Goal: Use online tool/utility: Utilize a website feature to perform a specific function

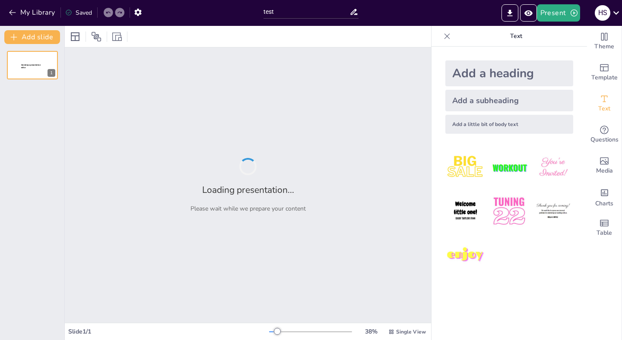
type input "test"
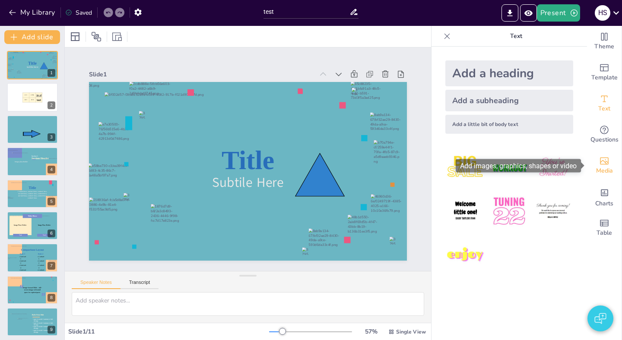
click at [611, 169] on span "Media" at bounding box center [604, 171] width 17 height 10
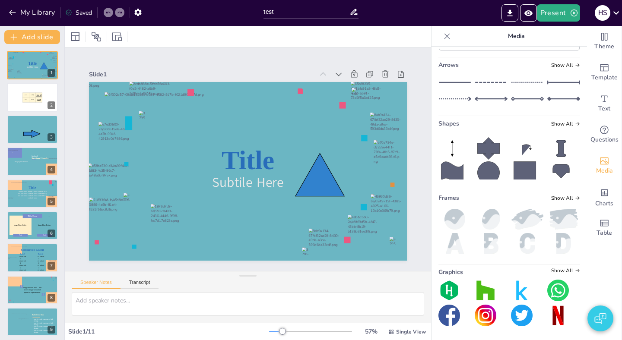
scroll to position [5770, 0]
click at [561, 129] on div "Shapes Show All" at bounding box center [509, 126] width 142 height 12
click at [559, 123] on span "Show All" at bounding box center [565, 124] width 29 height 6
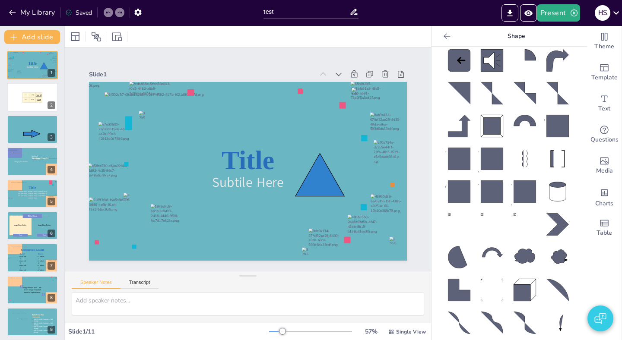
scroll to position [421, 0]
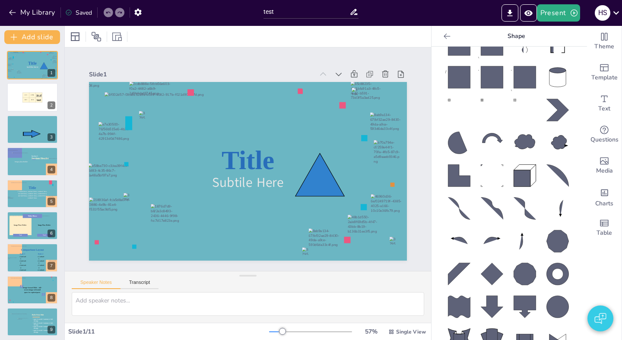
click at [530, 145] on icon at bounding box center [524, 142] width 20 height 15
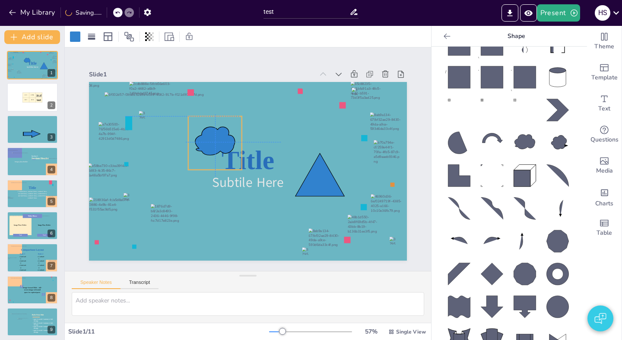
drag, startPoint x: 273, startPoint y: 186, endPoint x: 219, endPoint y: 137, distance: 72.5
click at [219, 137] on icon at bounding box center [236, 124] width 48 height 48
drag, startPoint x: 223, startPoint y: 142, endPoint x: 218, endPoint y: 138, distance: 6.6
click at [257, 169] on icon at bounding box center [280, 188] width 47 height 39
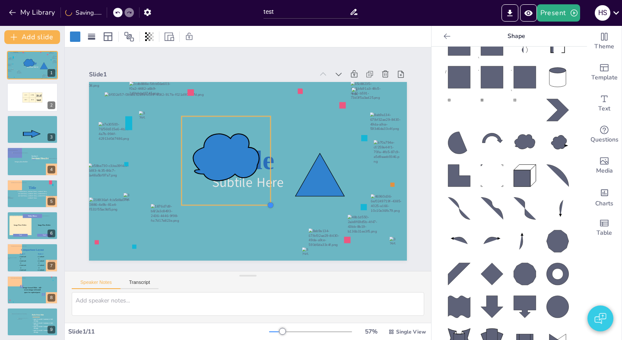
drag, startPoint x: 234, startPoint y: 167, endPoint x: 269, endPoint y: 180, distance: 37.6
click at [269, 180] on div "Title Subtile Here" at bounding box center [259, 157] width 241 height 348
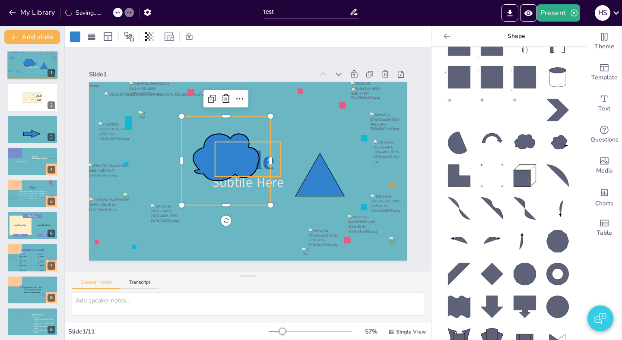
click at [240, 144] on icon at bounding box center [199, 104] width 81 height 79
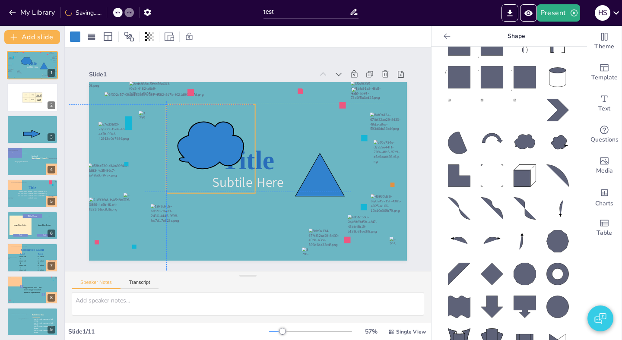
drag, startPoint x: 238, startPoint y: 155, endPoint x: 219, endPoint y: 140, distance: 23.7
click at [247, 140] on icon at bounding box center [287, 152] width 80 height 73
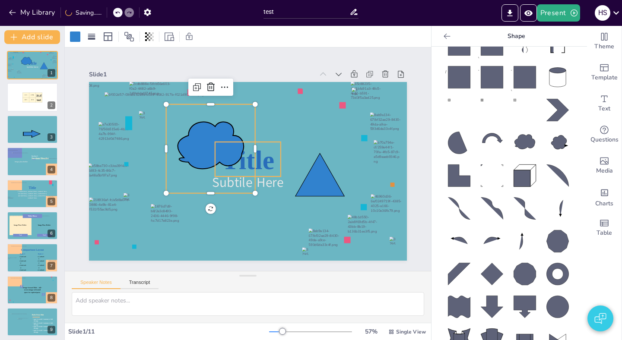
click at [271, 162] on span "Title" at bounding box center [247, 159] width 55 height 60
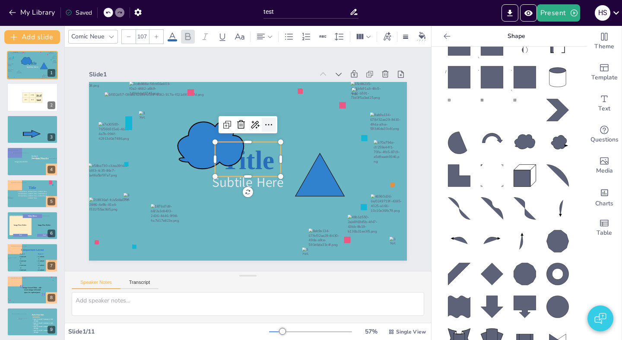
click at [267, 124] on icon at bounding box center [268, 125] width 10 height 10
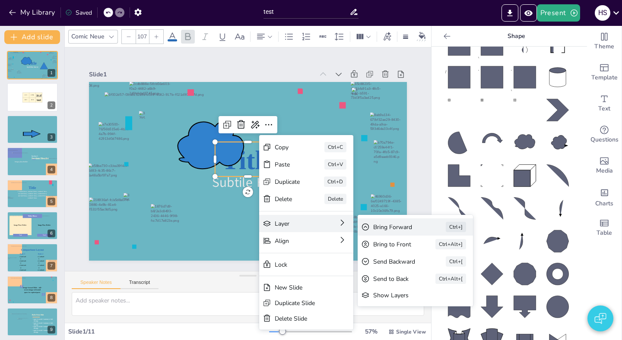
click at [409, 308] on div "Bring Forward" at bounding box center [433, 317] width 49 height 18
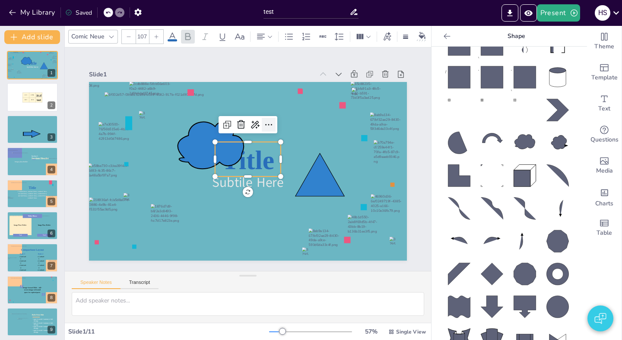
click at [270, 131] on div at bounding box center [278, 132] width 17 height 17
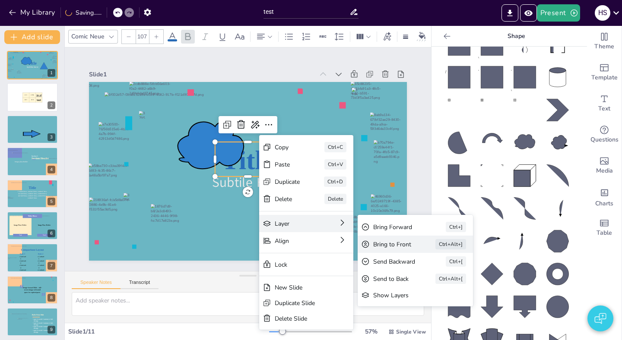
click at [454, 63] on div "Bring to Front" at bounding box center [467, 44] width 26 height 37
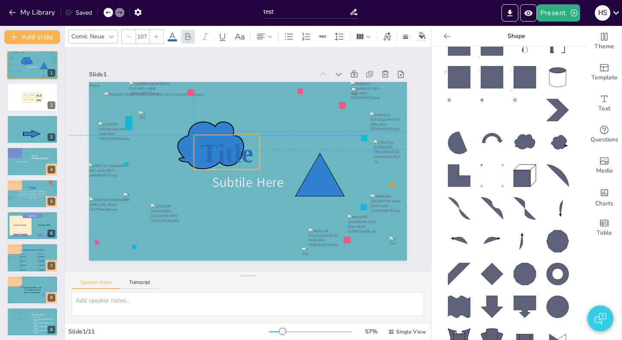
drag, startPoint x: 258, startPoint y: 158, endPoint x: 236, endPoint y: 148, distance: 23.8
click at [236, 148] on span "Title" at bounding box center [247, 137] width 44 height 59
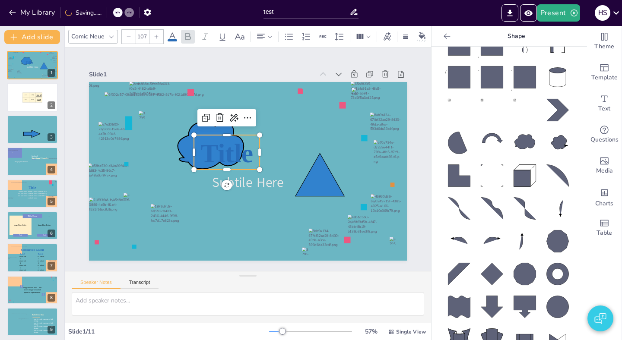
click at [171, 35] on icon at bounding box center [172, 36] width 8 height 8
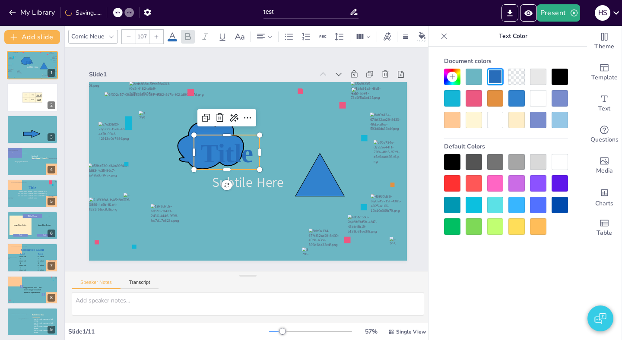
click at [503, 116] on div at bounding box center [495, 120] width 16 height 16
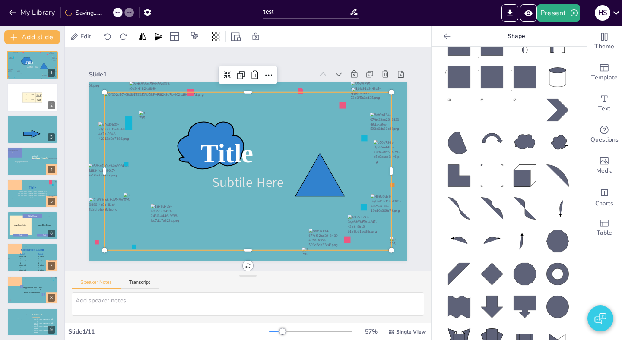
click at [289, 142] on div at bounding box center [253, 149] width 327 height 280
click at [220, 130] on icon at bounding box center [214, 138] width 74 height 60
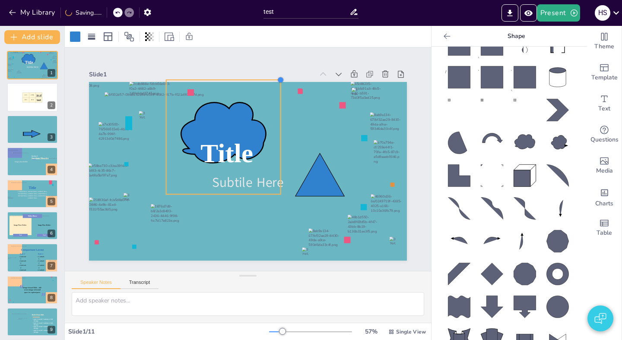
drag, startPoint x: 256, startPoint y: 105, endPoint x: 282, endPoint y: 84, distance: 33.1
click at [282, 84] on div "Subtile Here Title" at bounding box center [242, 170] width 363 height 292
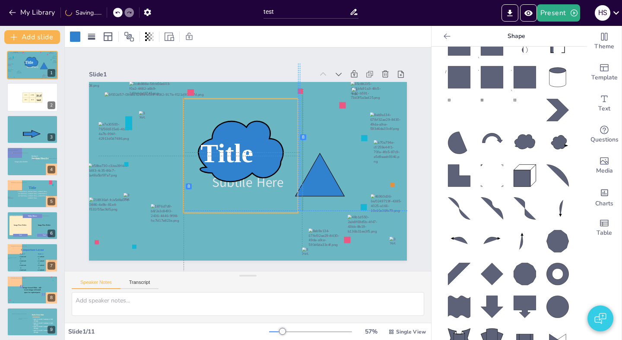
drag, startPoint x: 248, startPoint y: 116, endPoint x: 267, endPoint y: 132, distance: 25.1
click at [267, 132] on icon at bounding box center [247, 148] width 104 height 98
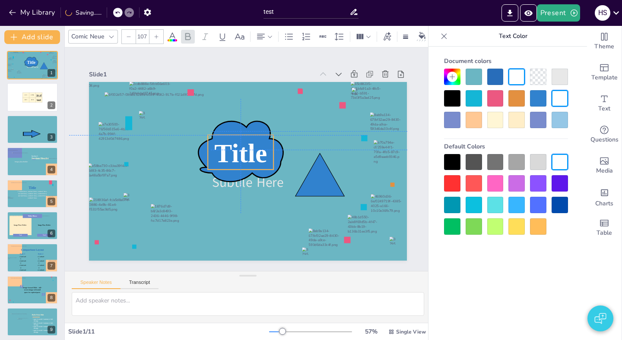
drag, startPoint x: 234, startPoint y: 147, endPoint x: 251, endPoint y: 144, distance: 17.0
click at [251, 144] on span "Title" at bounding box center [247, 168] width 52 height 60
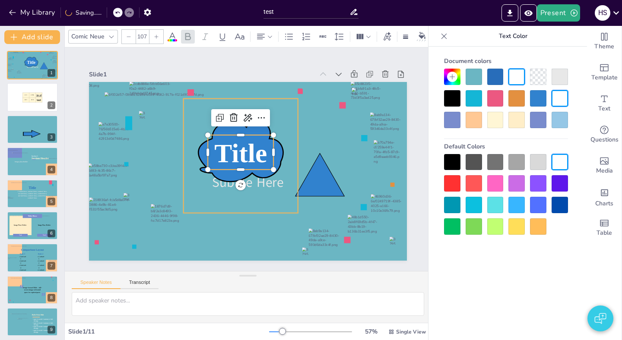
click at [262, 130] on icon at bounding box center [256, 165] width 95 height 77
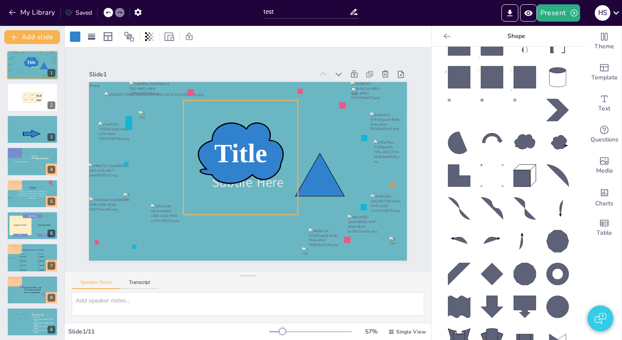
click at [198, 121] on icon at bounding box center [255, 156] width 162 height 162
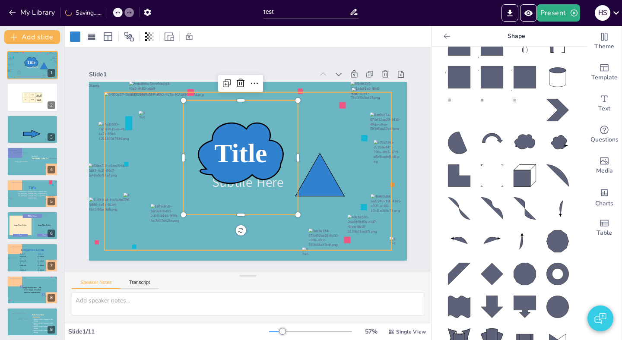
click at [166, 124] on div at bounding box center [249, 171] width 302 height 187
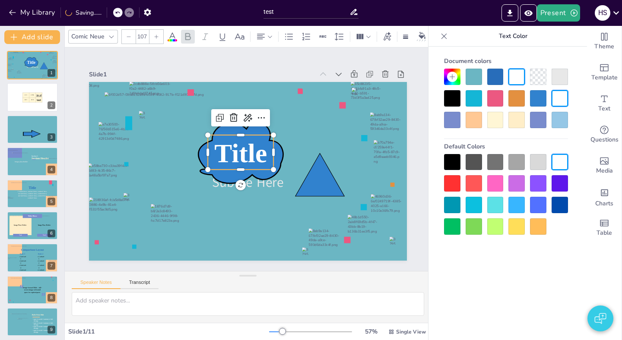
click at [220, 137] on p "Title" at bounding box center [256, 161] width 75 height 61
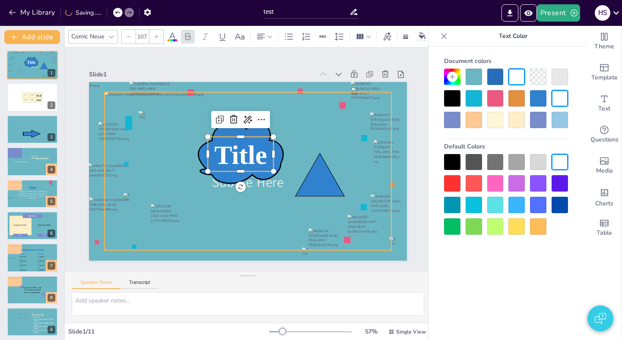
click at [166, 142] on div at bounding box center [248, 171] width 287 height 158
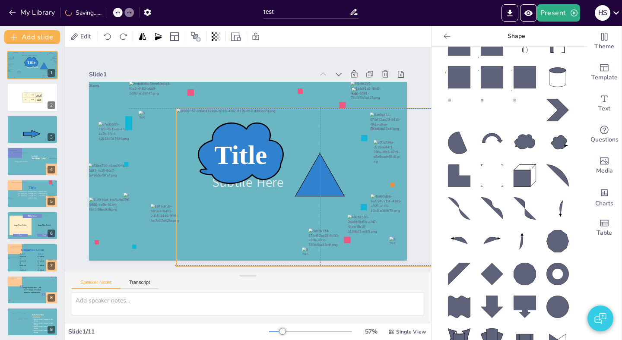
drag, startPoint x: 168, startPoint y: 133, endPoint x: 220, endPoint y: 138, distance: 52.9
click at [291, 138] on div "Subtile Here Title" at bounding box center [324, 143] width 66 height 311
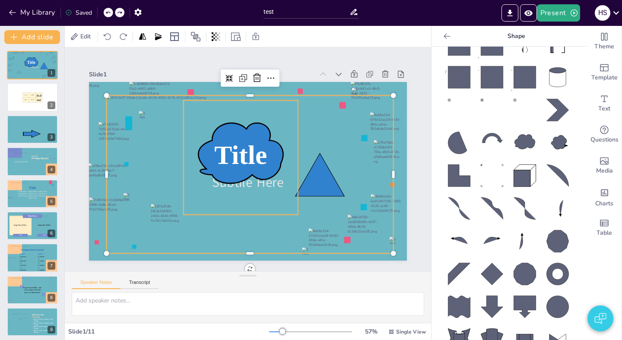
click at [190, 127] on icon at bounding box center [241, 158] width 114 height 114
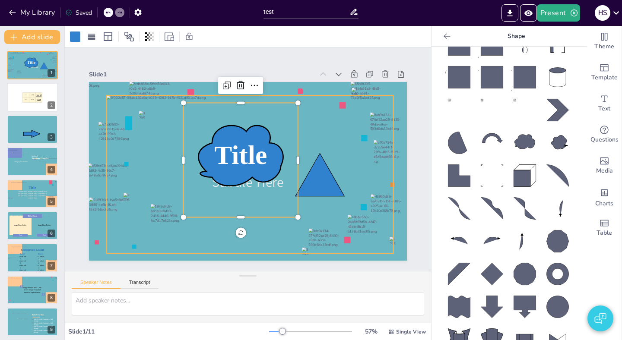
click at [171, 126] on div at bounding box center [241, 173] width 327 height 280
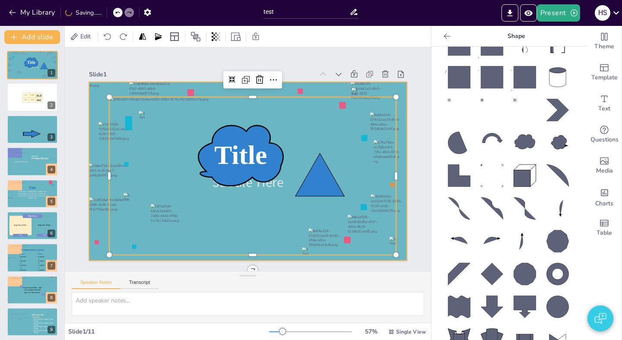
click at [208, 86] on div at bounding box center [245, 171] width 348 height 241
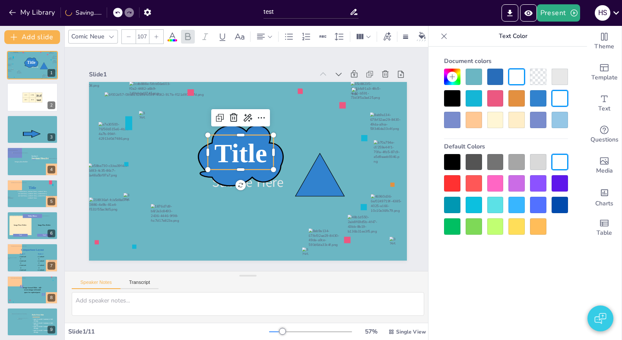
click at [229, 146] on span "Title" at bounding box center [242, 152] width 59 height 44
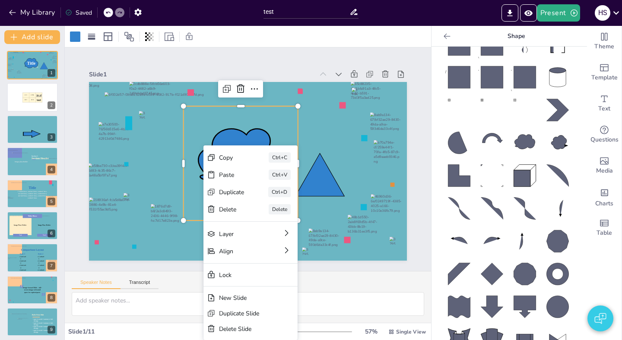
click at [198, 138] on icon at bounding box center [240, 159] width 156 height 156
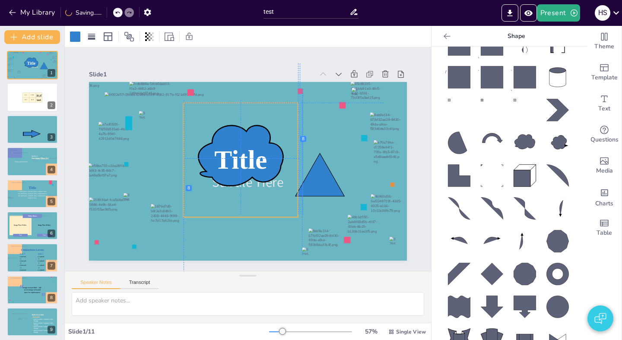
drag, startPoint x: 203, startPoint y: 135, endPoint x: 222, endPoint y: 155, distance: 27.8
click at [222, 155] on div "Subtile Here Title" at bounding box center [209, 226] width 275 height 159
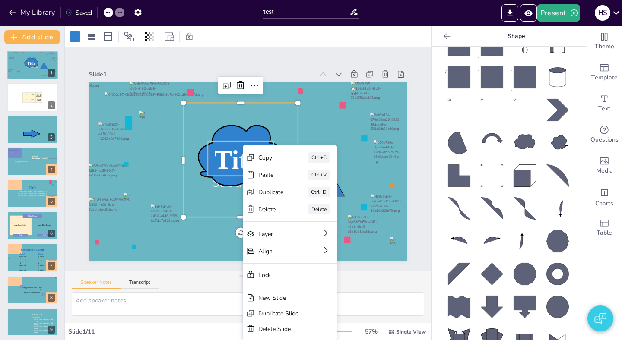
click at [229, 159] on span "Title" at bounding box center [242, 155] width 60 height 55
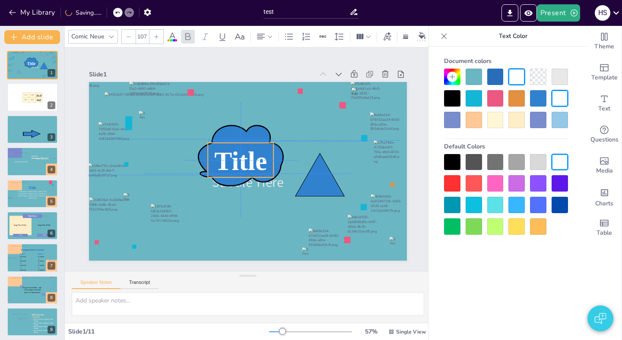
click at [229, 156] on span "Title" at bounding box center [247, 166] width 44 height 59
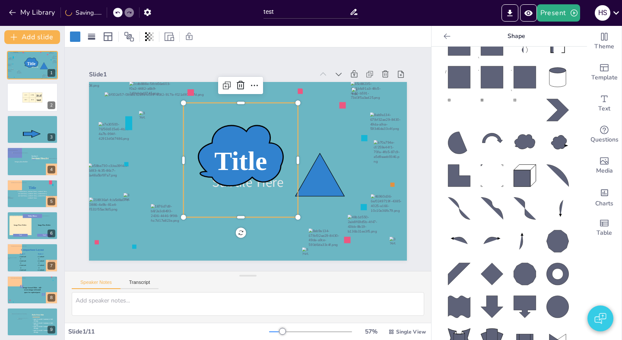
click at [268, 136] on icon at bounding box center [250, 151] width 76 height 95
click at [252, 155] on span "Title" at bounding box center [240, 158] width 60 height 48
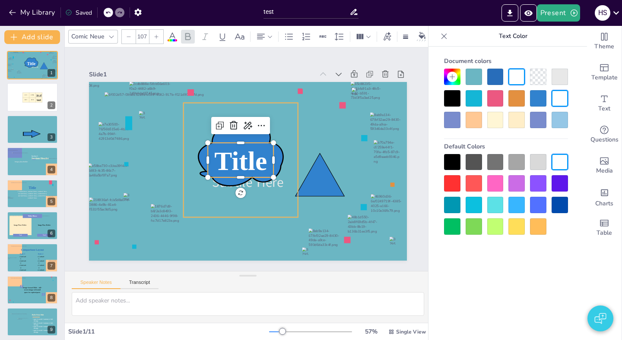
click at [283, 151] on icon at bounding box center [248, 152] width 126 height 126
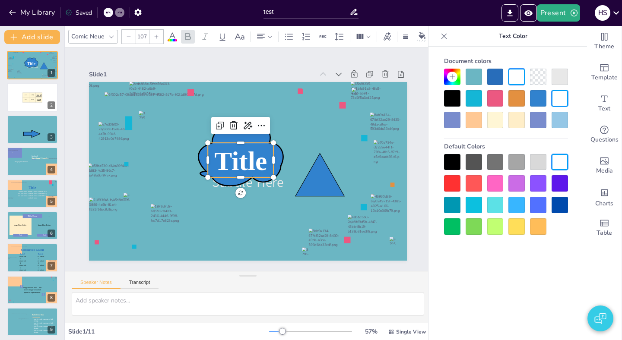
click at [253, 152] on span "Title" at bounding box center [251, 153] width 57 height 59
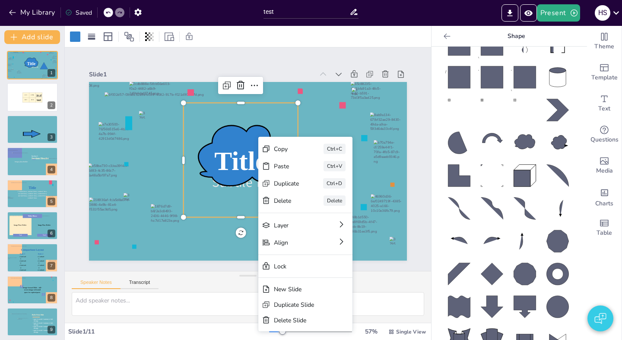
click at [248, 133] on icon at bounding box center [255, 163] width 85 height 60
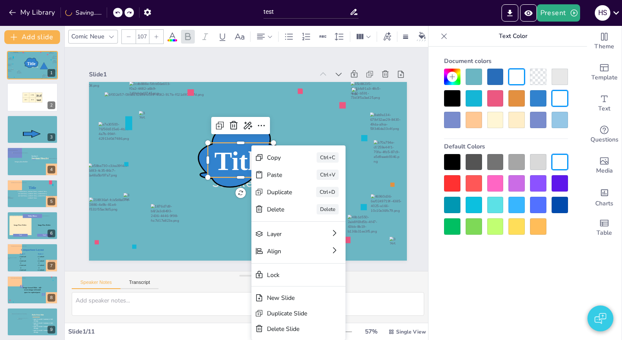
click at [191, 155] on icon at bounding box center [255, 159] width 144 height 144
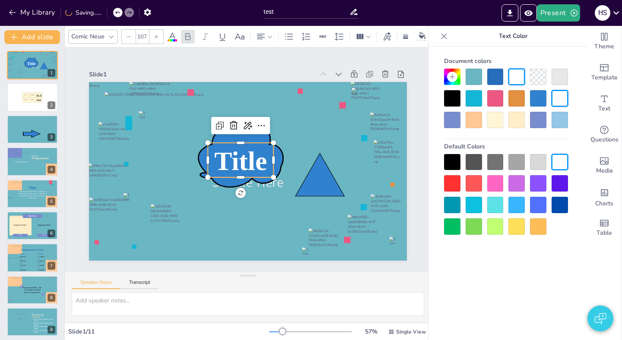
click at [232, 148] on span "Title" at bounding box center [242, 155] width 55 height 60
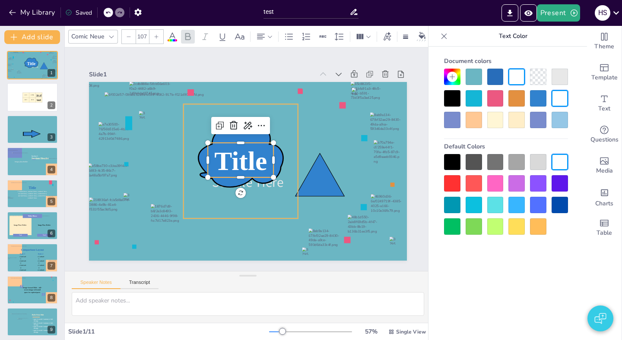
click at [203, 152] on icon at bounding box center [243, 153] width 104 height 98
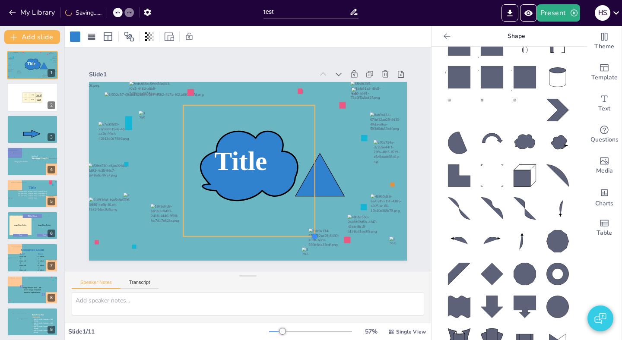
drag, startPoint x: 273, startPoint y: 193, endPoint x: 316, endPoint y: 209, distance: 45.4
click at [316, 209] on div "Subtile Here Title" at bounding box center [259, 164] width 292 height 363
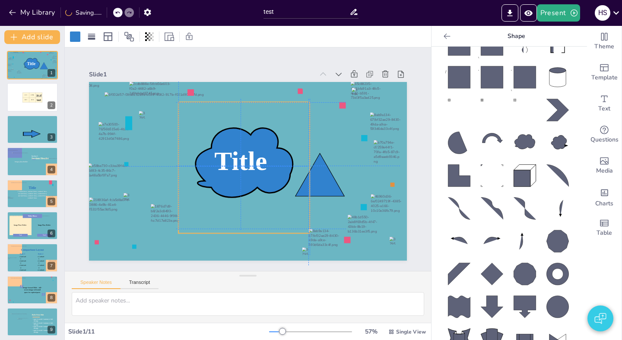
drag, startPoint x: 284, startPoint y: 188, endPoint x: 276, endPoint y: 182, distance: 9.8
click at [276, 182] on icon at bounding box center [250, 155] width 109 height 88
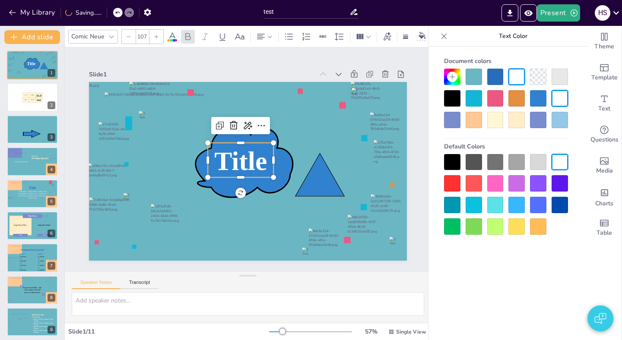
click at [245, 163] on span "Title" at bounding box center [241, 157] width 60 height 55
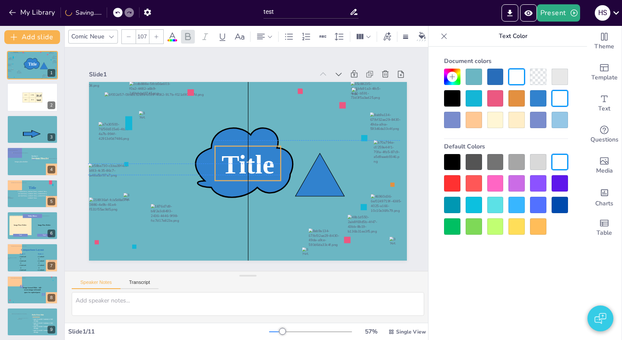
drag, startPoint x: 245, startPoint y: 163, endPoint x: 252, endPoint y: 163, distance: 6.5
click at [252, 163] on span "Title" at bounding box center [242, 158] width 35 height 55
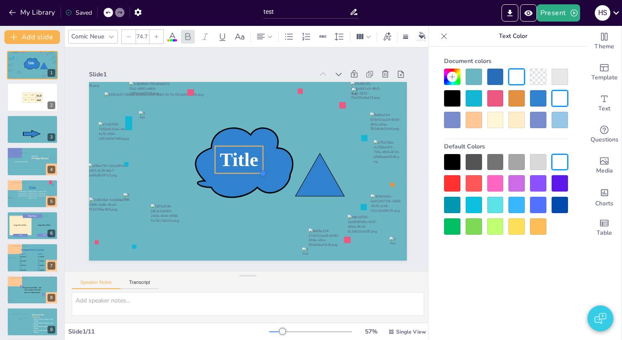
type input "73.3"
drag, startPoint x: 280, startPoint y: 180, endPoint x: 259, endPoint y: 167, distance: 24.4
click at [259, 167] on div "Subtile Here Title" at bounding box center [242, 170] width 365 height 314
drag, startPoint x: 261, startPoint y: 159, endPoint x: 266, endPoint y: 159, distance: 5.2
click at [266, 159] on div at bounding box center [265, 171] width 21 height 25
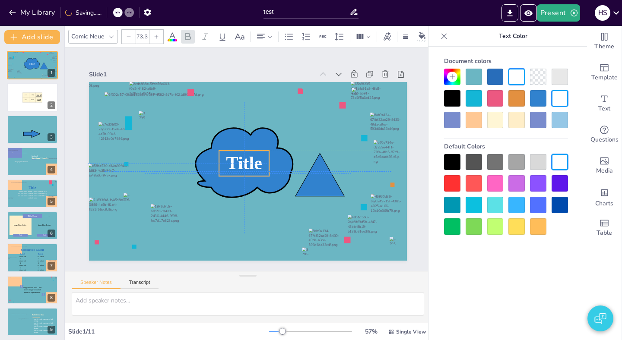
click at [246, 164] on span "Title" at bounding box center [244, 163] width 38 height 24
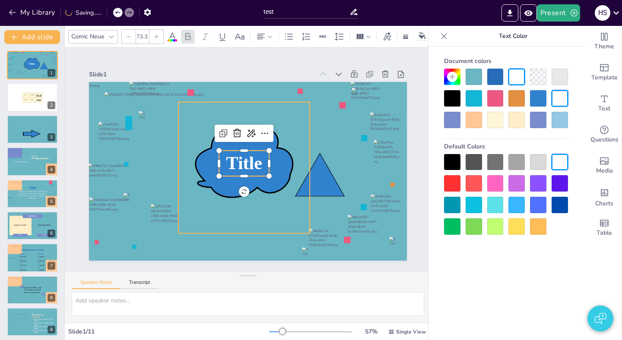
click at [211, 164] on icon at bounding box center [242, 159] width 117 height 118
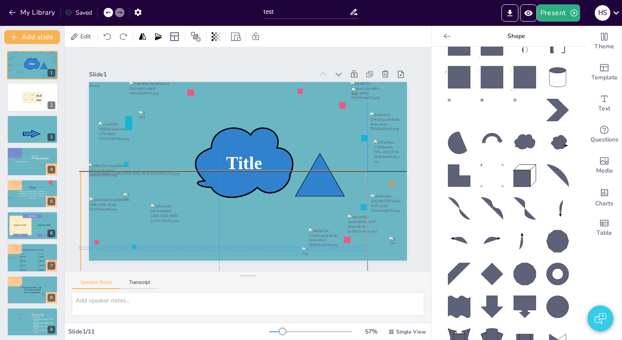
drag, startPoint x: 279, startPoint y: 245, endPoint x: 254, endPoint y: 330, distance: 89.2
click at [254, 330] on div "Edit Slide 1 Subtile Here Title Slide 2 R1 C1 R1f fC2 te st R2 C1 R2 C2 test Sl…" at bounding box center [248, 183] width 366 height 314
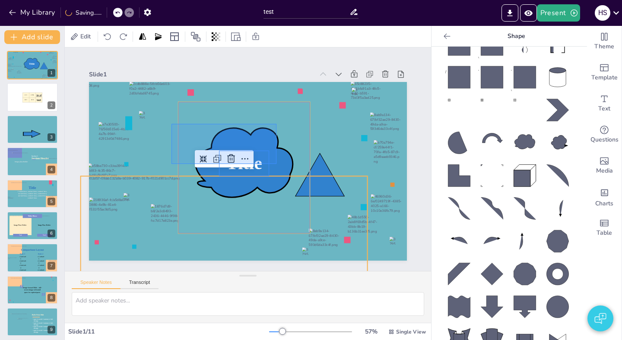
drag, startPoint x: 171, startPoint y: 124, endPoint x: 276, endPoint y: 164, distance: 112.4
click at [325, 164] on div "Subtile Here Title" at bounding box center [325, 159] width 0 height 318
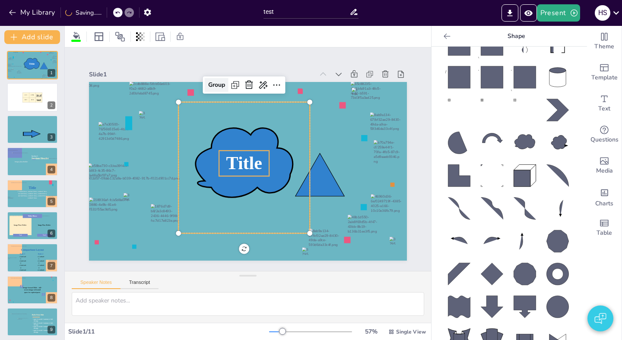
click at [244, 83] on div "Group" at bounding box center [258, 79] width 28 height 24
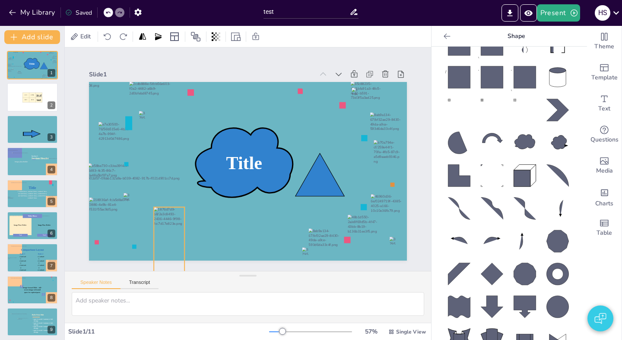
click at [167, 82] on div "Subtile Here Title" at bounding box center [248, 82] width 318 height 0
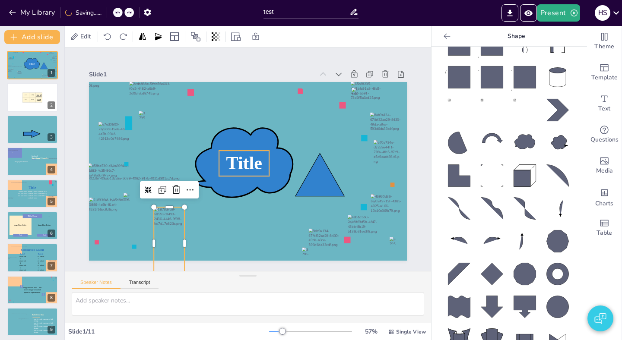
click at [239, 156] on span "Title" at bounding box center [246, 164] width 41 height 35
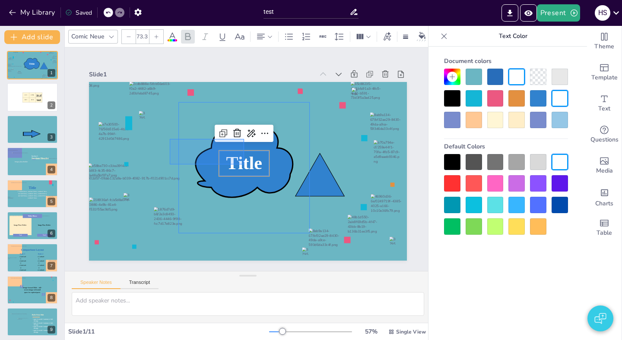
drag, startPoint x: 170, startPoint y: 139, endPoint x: 249, endPoint y: 169, distance: 84.9
click at [249, 82] on div "Subtile Here Title" at bounding box center [248, 82] width 318 height 0
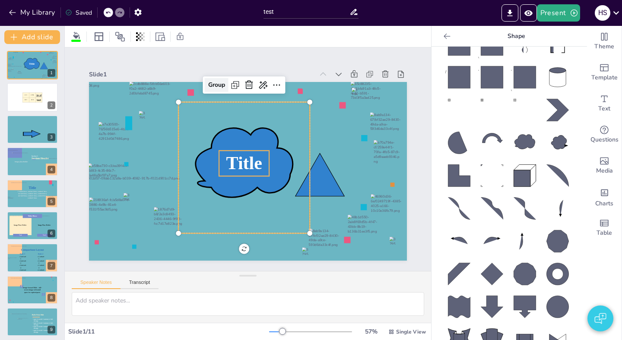
click at [261, 84] on div "Group" at bounding box center [274, 83] width 27 height 26
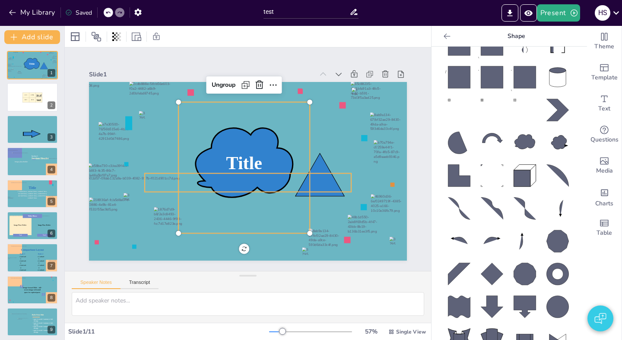
click at [150, 183] on p "Subtile Here" at bounding box center [234, 140] width 178 height 136
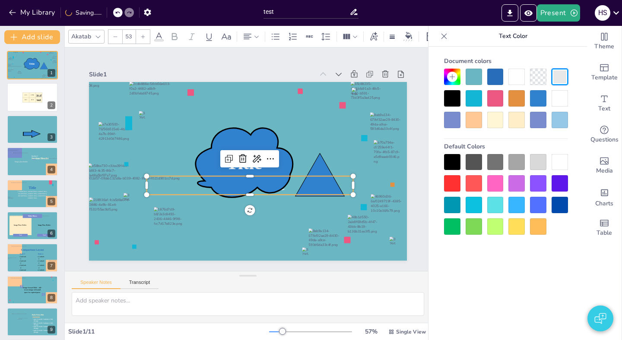
click at [150, 181] on div at bounding box center [241, 60] width 322 height 239
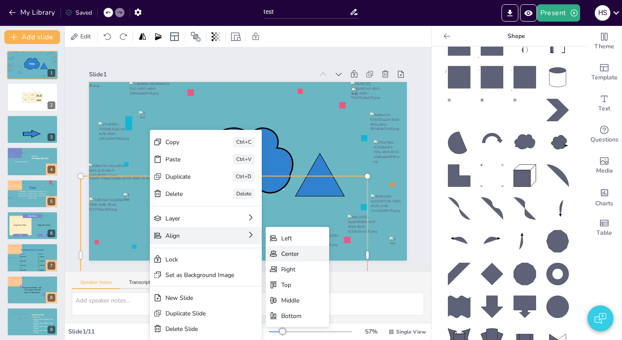
click at [92, 247] on div "Center" at bounding box center [86, 236] width 12 height 22
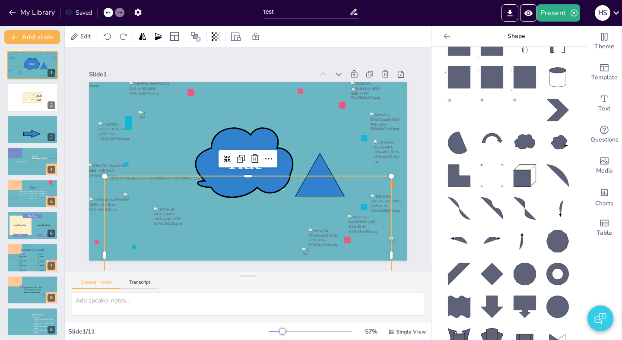
click at [150, 195] on div at bounding box center [177, 223] width 310 height 319
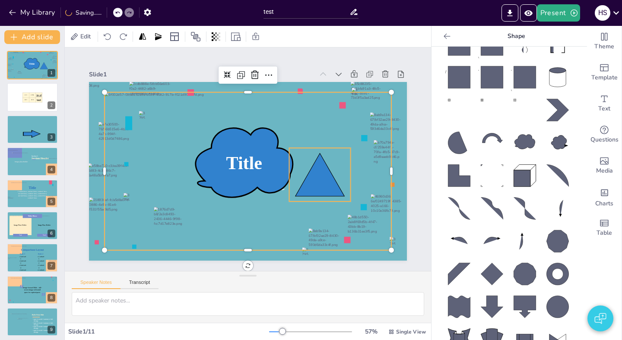
click at [325, 183] on icon at bounding box center [284, 224] width 81 height 82
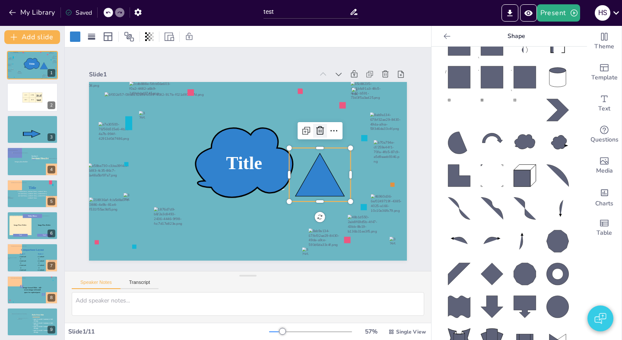
click at [190, 125] on icon at bounding box center [182, 118] width 15 height 15
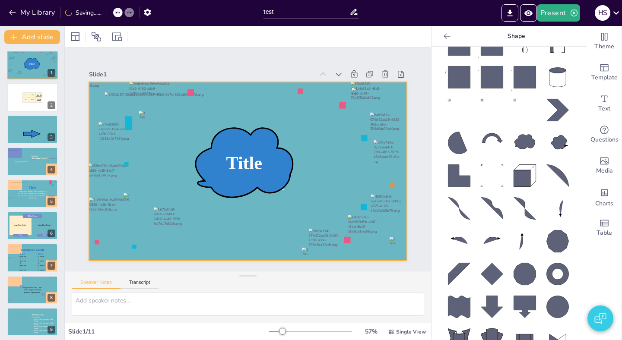
click at [251, 83] on div at bounding box center [241, 168] width 362 height 331
